Goal: Information Seeking & Learning: Learn about a topic

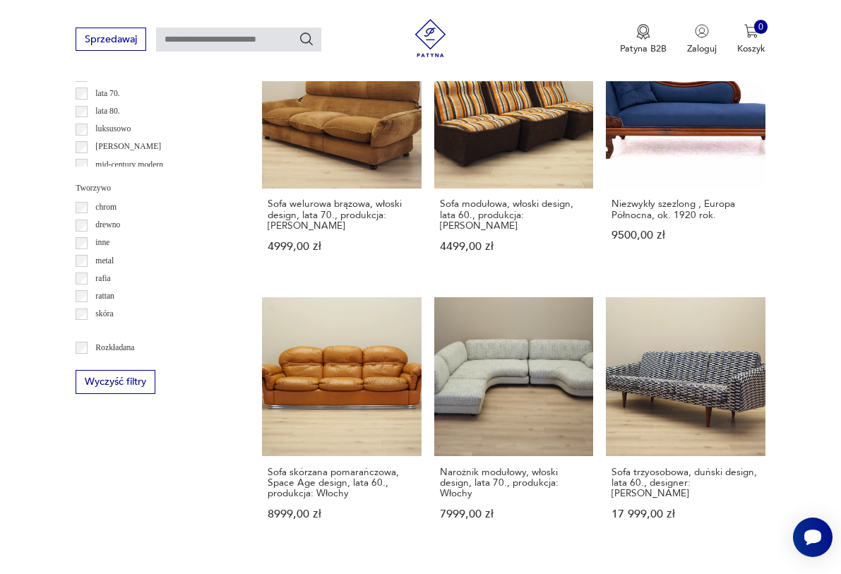
scroll to position [1429, 0]
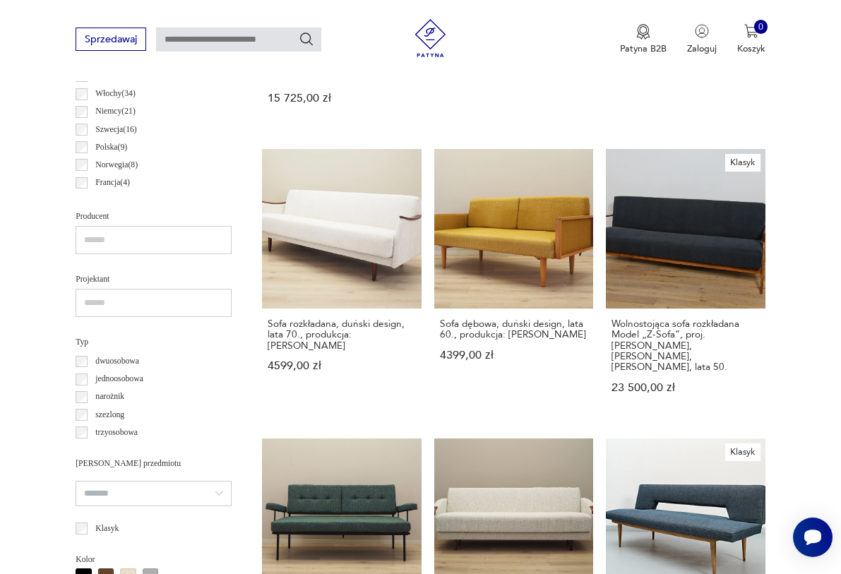
scroll to position [708, 0]
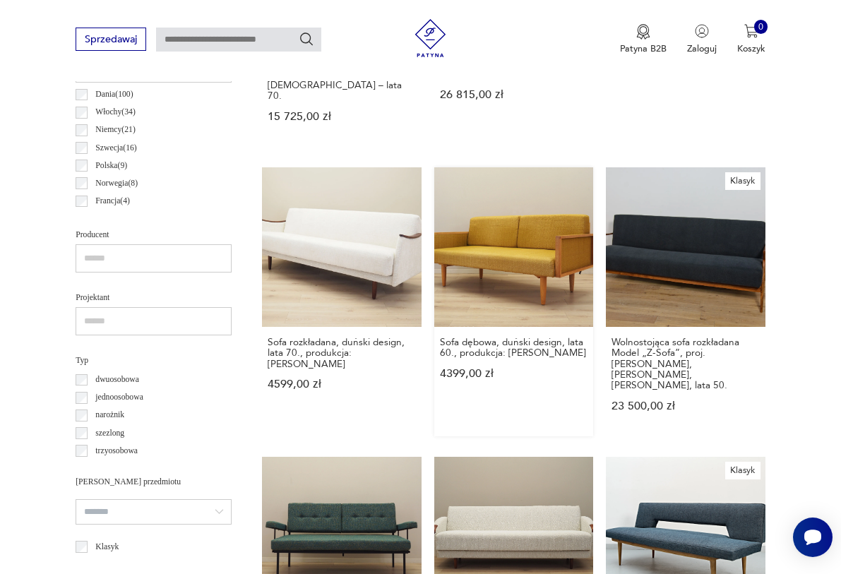
click at [535, 254] on link "Sofa dębowa, duński design, lata 60., produkcja: Dania 4399,00 zł" at bounding box center [514, 301] width 160 height 269
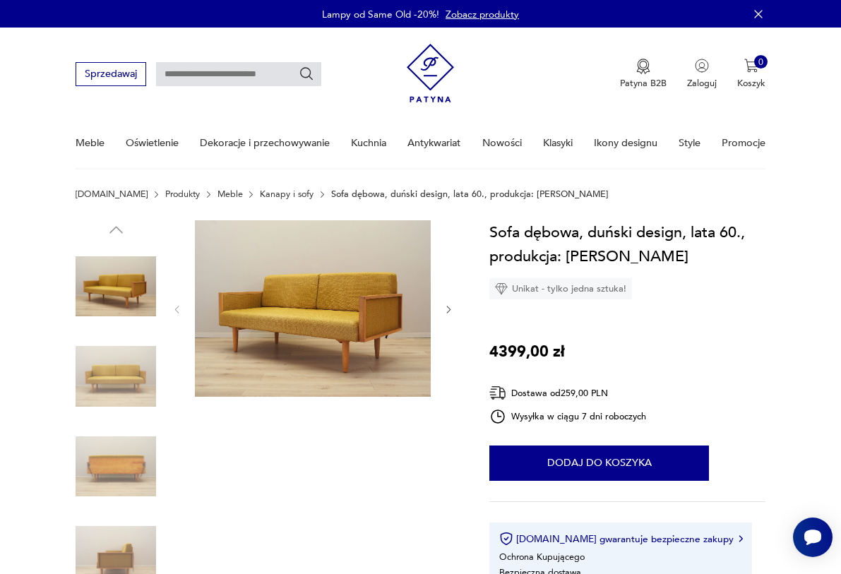
click at [129, 451] on img at bounding box center [116, 466] width 80 height 80
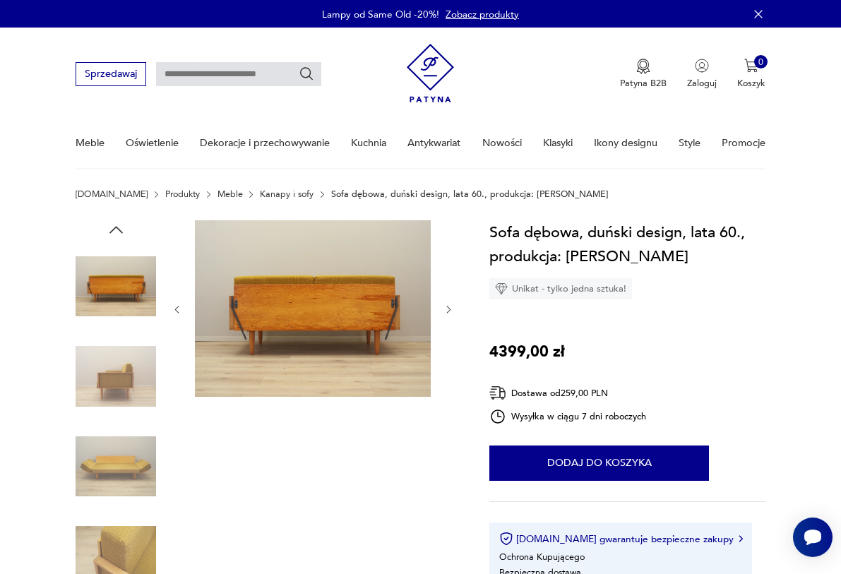
click at [117, 490] on img at bounding box center [116, 466] width 80 height 80
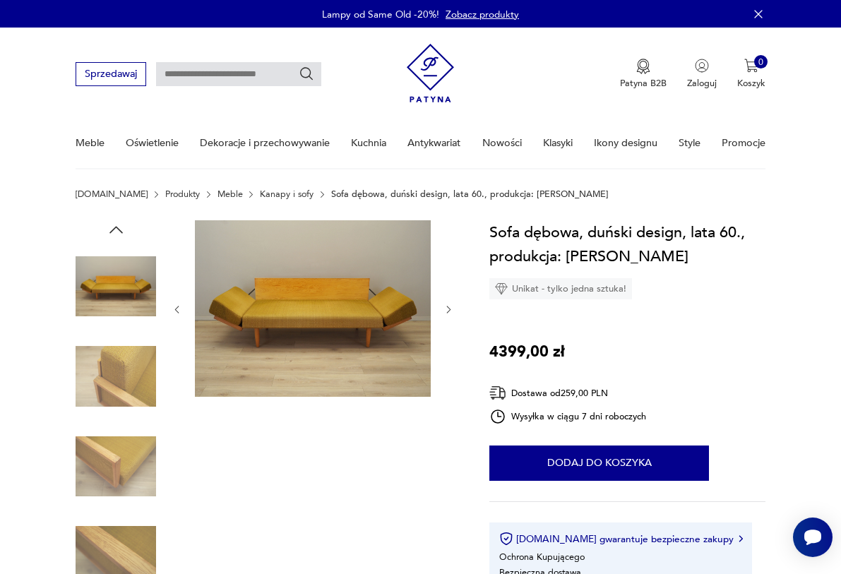
click at [117, 550] on img at bounding box center [116, 556] width 80 height 80
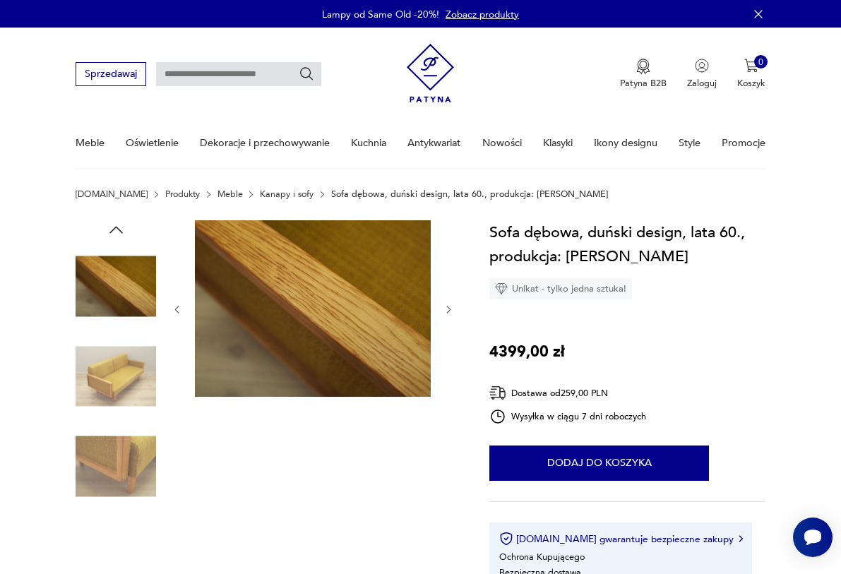
click at [130, 285] on img at bounding box center [116, 286] width 80 height 80
click at [126, 349] on img at bounding box center [116, 376] width 80 height 80
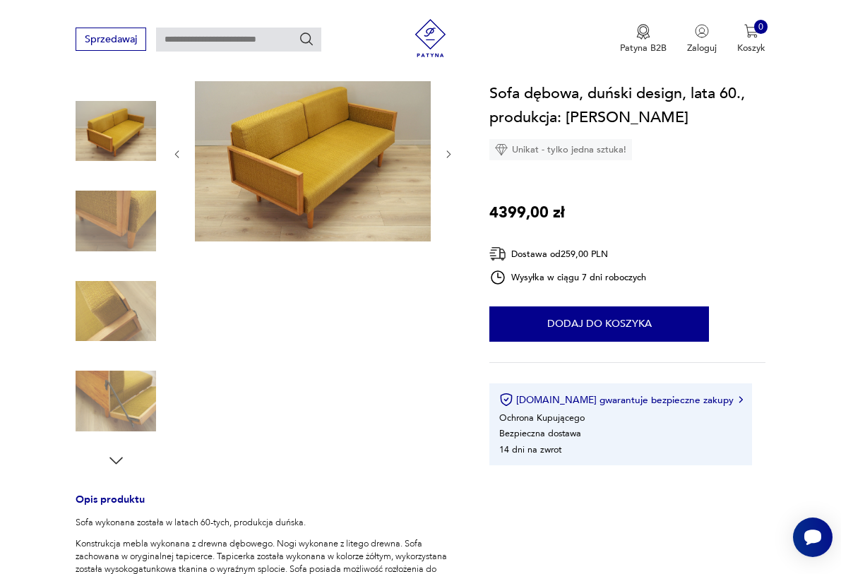
scroll to position [156, 0]
click at [134, 389] on img at bounding box center [116, 400] width 80 height 80
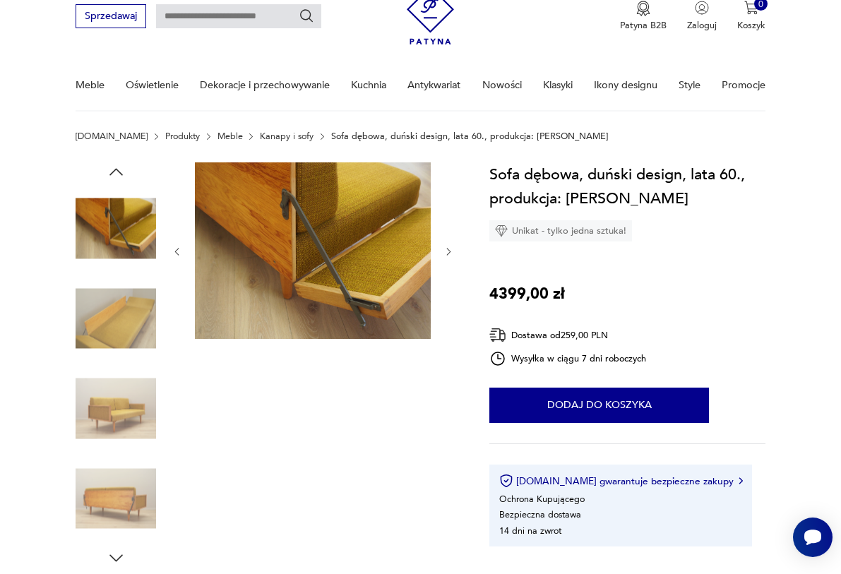
scroll to position [51, 0]
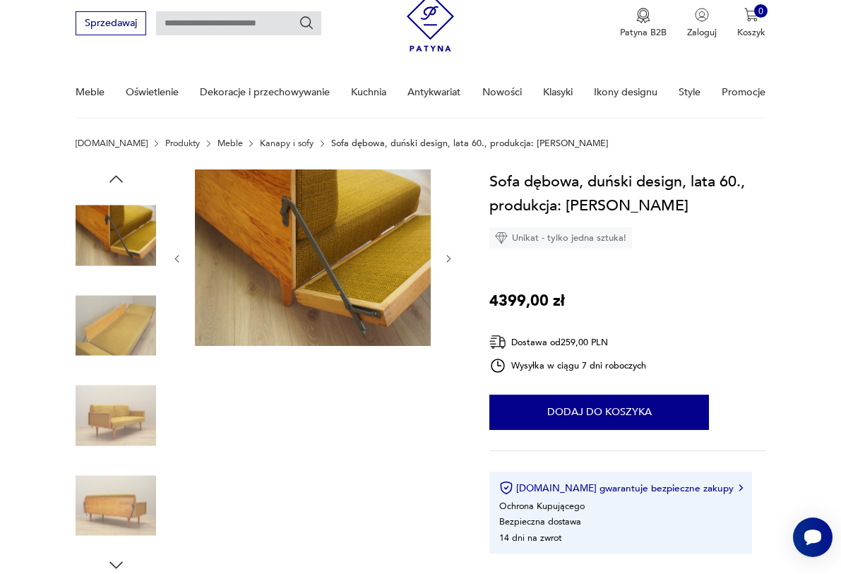
click at [114, 275] on img at bounding box center [116, 236] width 80 height 80
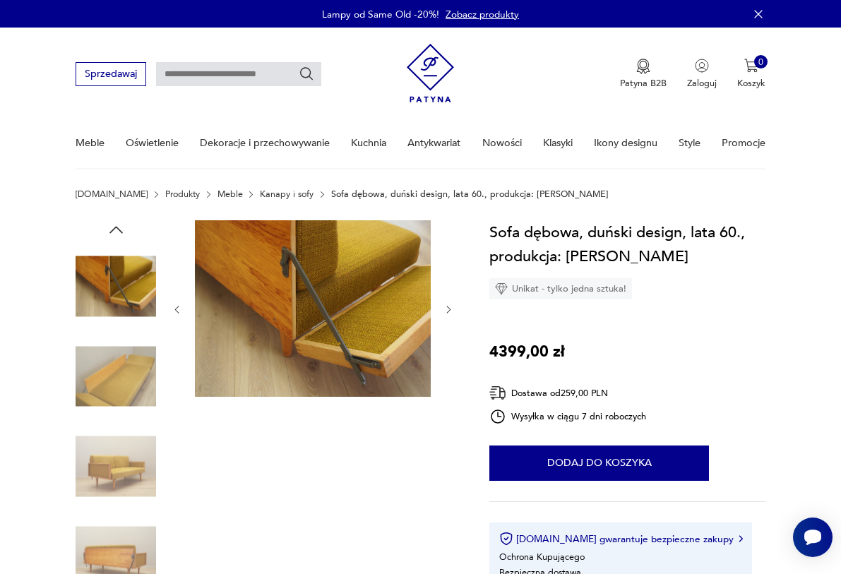
click at [114, 298] on img at bounding box center [116, 286] width 80 height 80
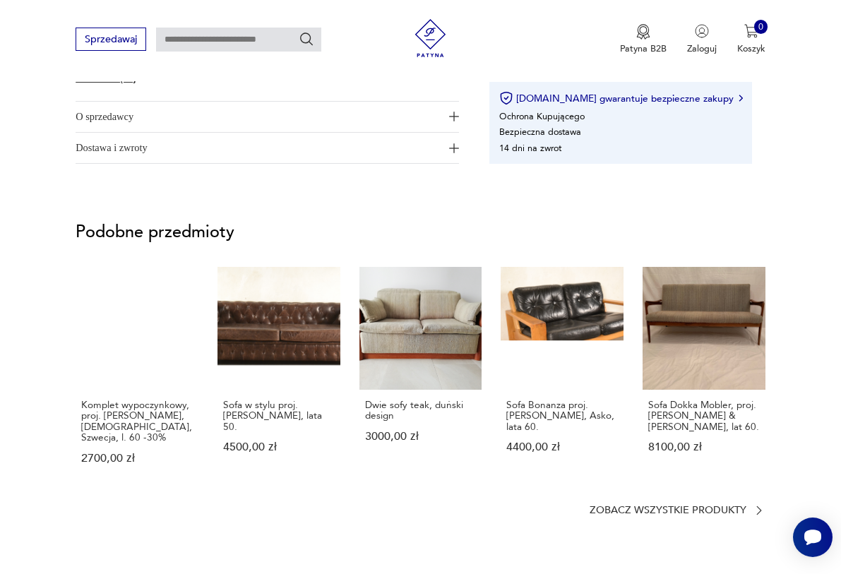
scroll to position [913, 0]
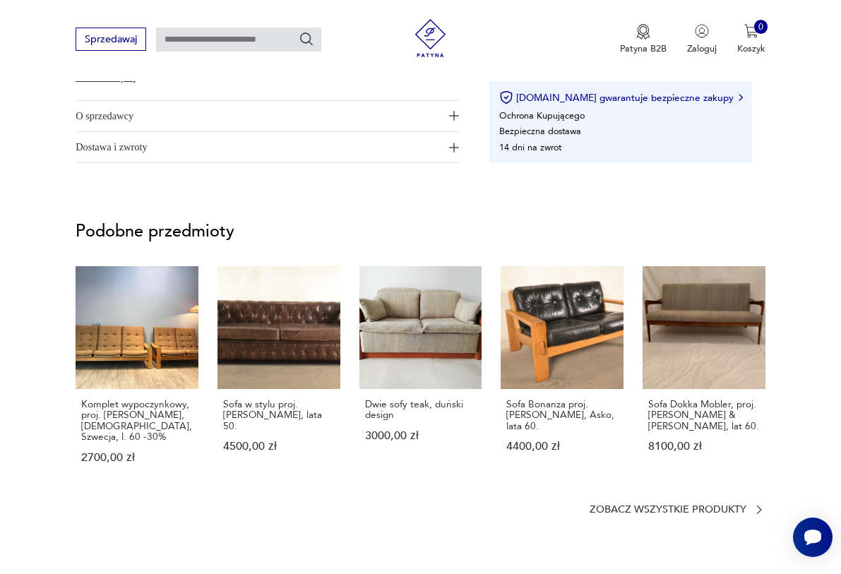
click at [412, 203] on section "Podobne przedmioty Komplet wypoczynkowy, proj. Y. Ekstrom, Swedese, Szwecja, l.…" at bounding box center [420, 369] width 841 height 352
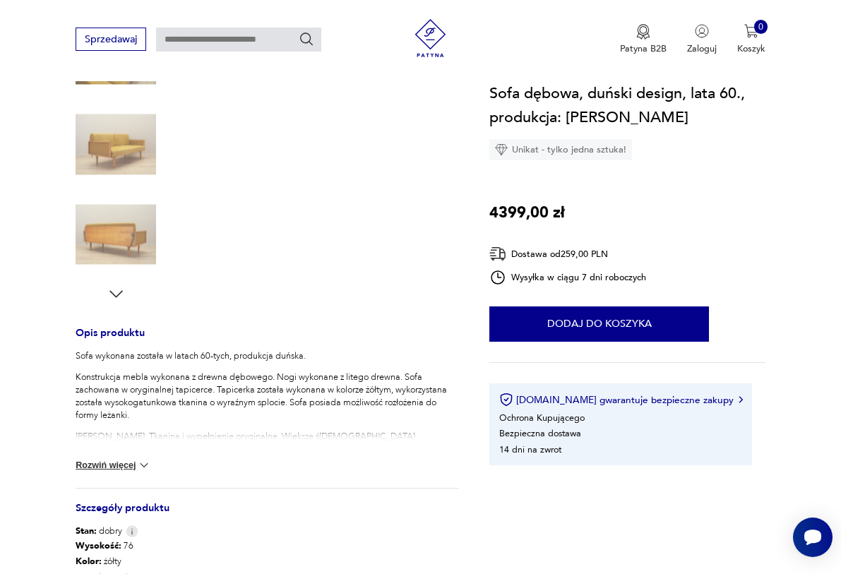
scroll to position [336, 0]
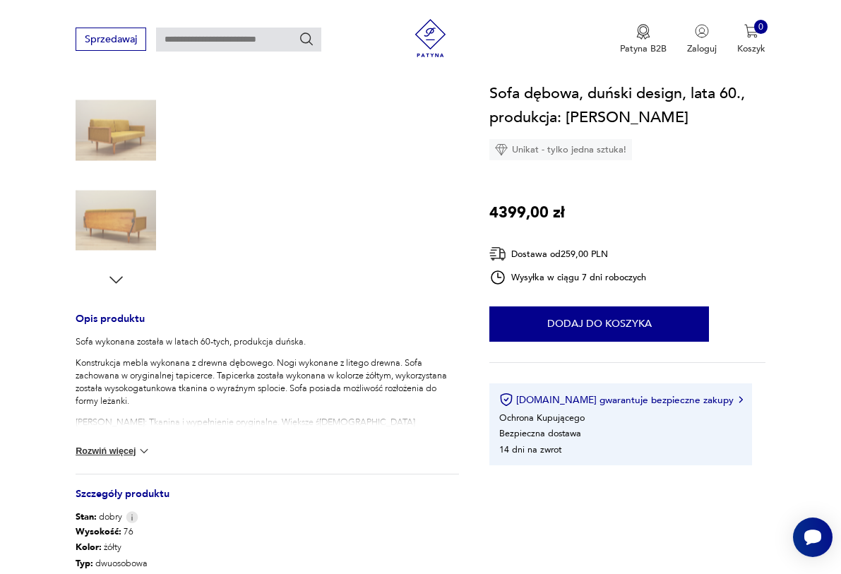
click at [143, 453] on img at bounding box center [144, 451] width 14 height 14
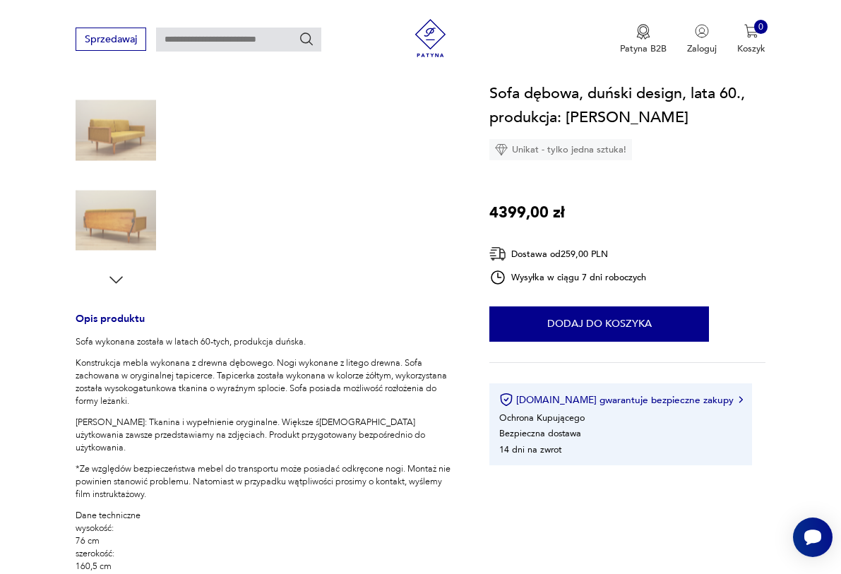
click at [114, 177] on div at bounding box center [116, 86] width 80 height 353
click at [116, 132] on img at bounding box center [116, 130] width 80 height 80
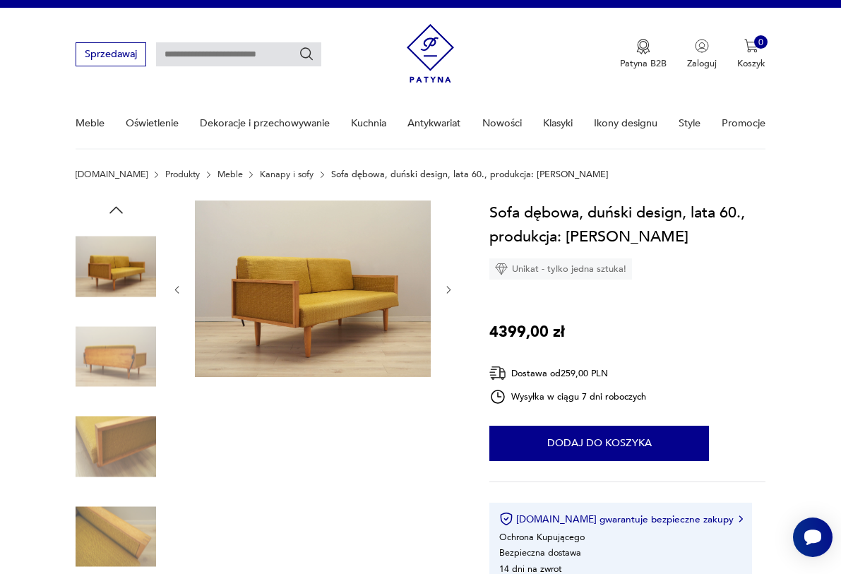
scroll to position [0, 0]
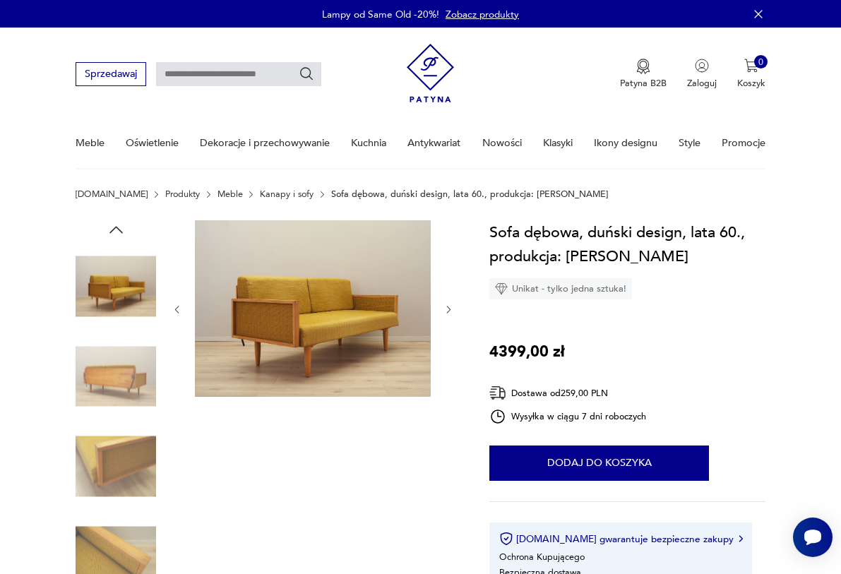
click at [282, 330] on img at bounding box center [313, 308] width 236 height 177
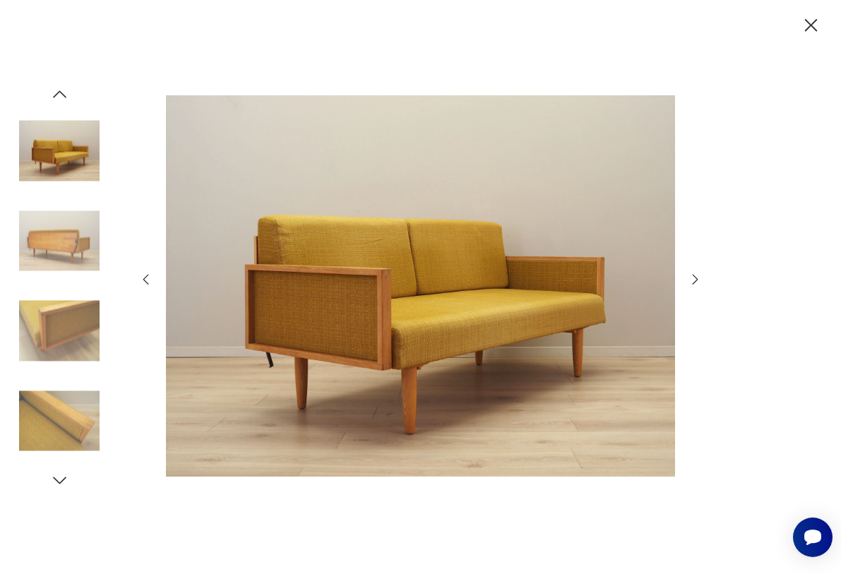
click at [804, 23] on icon "button" at bounding box center [811, 25] width 23 height 23
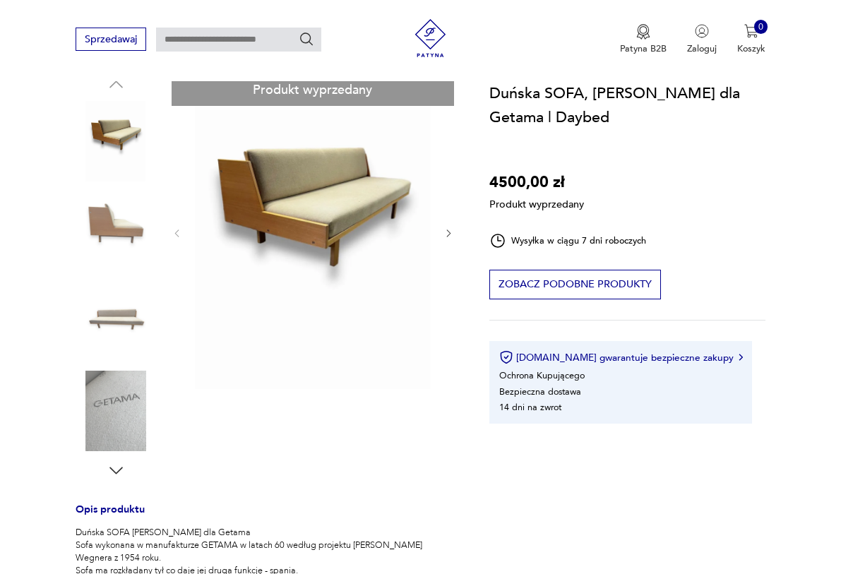
click at [132, 303] on div "Produkt wyprzedany Opis produktu Duńska SOFA hans J. Wegner dla Getama Sofa wyk…" at bounding box center [267, 503] width 383 height 857
click at [111, 305] on div "Produkt wyprzedany Opis produktu Duńska SOFA hans J. Wegner dla Getama Sofa wyk…" at bounding box center [267, 503] width 383 height 857
click at [111, 233] on div "Produkt wyprzedany Opis produktu Duńska SOFA hans J. Wegner dla Getama Sofa wyk…" at bounding box center [267, 503] width 383 height 857
